Goal: Use online tool/utility: Use online tool/utility

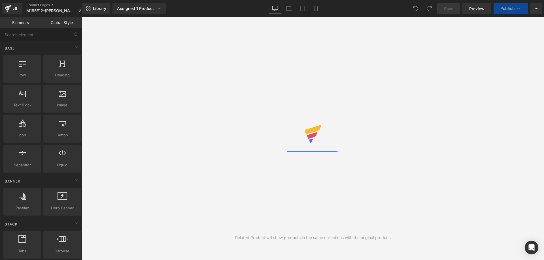
click at [209, 7] on div "Library Assigned 1 Product Product Preview Delta Max Touch - Stacked Monitor La…" at bounding box center [313, 8] width 462 height 11
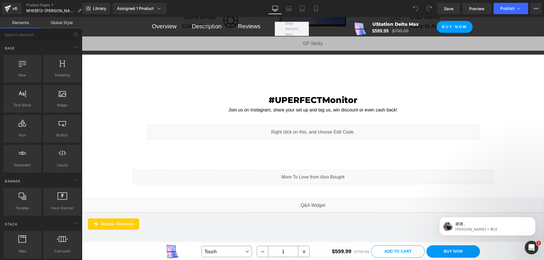
drag, startPoint x: 543, startPoint y: 39, endPoint x: 147, endPoint y: 41, distance: 395.8
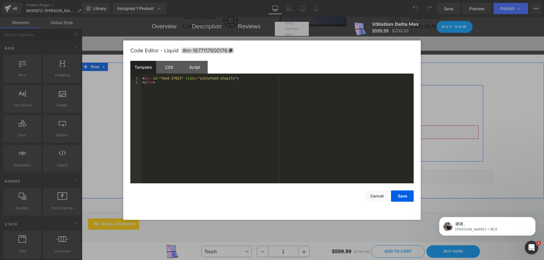
click at [317, 125] on div "Liquid" at bounding box center [312, 132] width 331 height 14
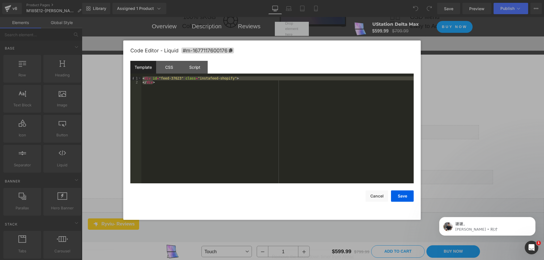
drag, startPoint x: 164, startPoint y: 83, endPoint x: 139, endPoint y: 75, distance: 26.6
click at [139, 75] on div "Template CSS Script Data 1 2 < div id = "feed-37623" class = "instafeed-shopify…" at bounding box center [271, 122] width 283 height 123
click at [223, 102] on div "< div id = "feed-37623" class = "instafeed-shopify" > </ div >" at bounding box center [277, 129] width 272 height 107
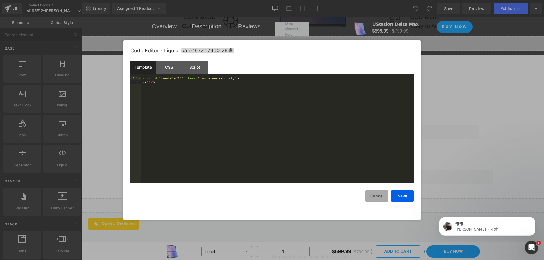
click at [378, 192] on button "Cancel" at bounding box center [376, 196] width 23 height 11
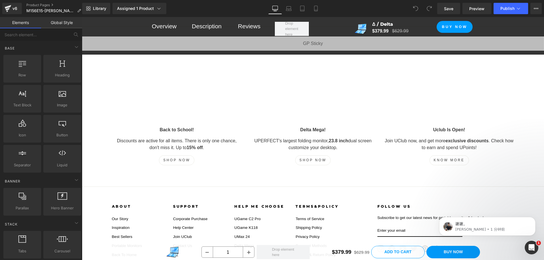
drag, startPoint x: 543, startPoint y: 30, endPoint x: 106, endPoint y: 41, distance: 436.7
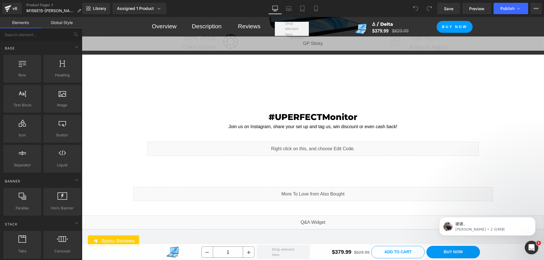
scroll to position [4951, 0]
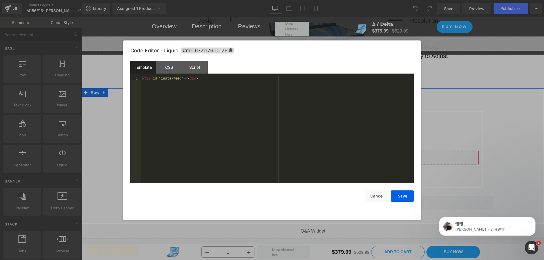
click at [319, 151] on div "Liquid" at bounding box center [312, 158] width 331 height 14
click at [169, 65] on div "CSS" at bounding box center [169, 67] width 26 height 13
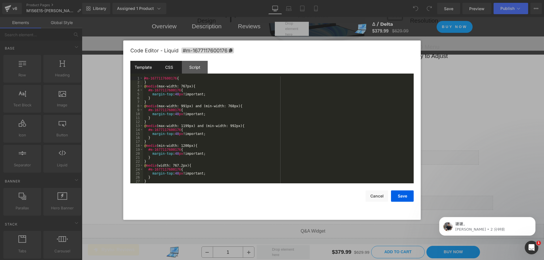
click at [138, 65] on div "Template" at bounding box center [143, 67] width 26 height 13
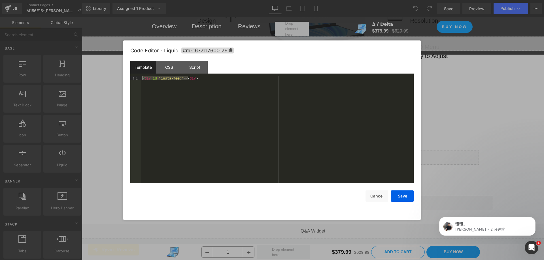
drag, startPoint x: 189, startPoint y: 85, endPoint x: 141, endPoint y: 78, distance: 48.6
click at [141, 78] on pre "1 < div id = "insta-feed" > </ div > XXXXXXXXXXXXXXXXXXXXXXXXXXXXXXXXXXXXXXXXXX…" at bounding box center [271, 129] width 283 height 107
click at [376, 195] on button "Cancel" at bounding box center [376, 196] width 23 height 11
